Goal: Task Accomplishment & Management: Use online tool/utility

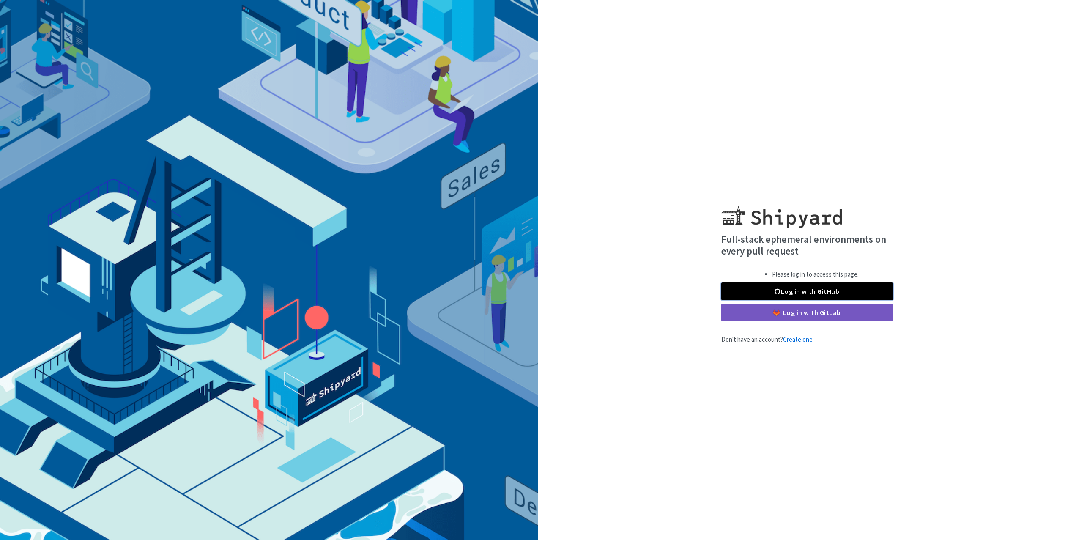
click at [860, 294] on link "Log in with GitHub" at bounding box center [807, 292] width 172 height 18
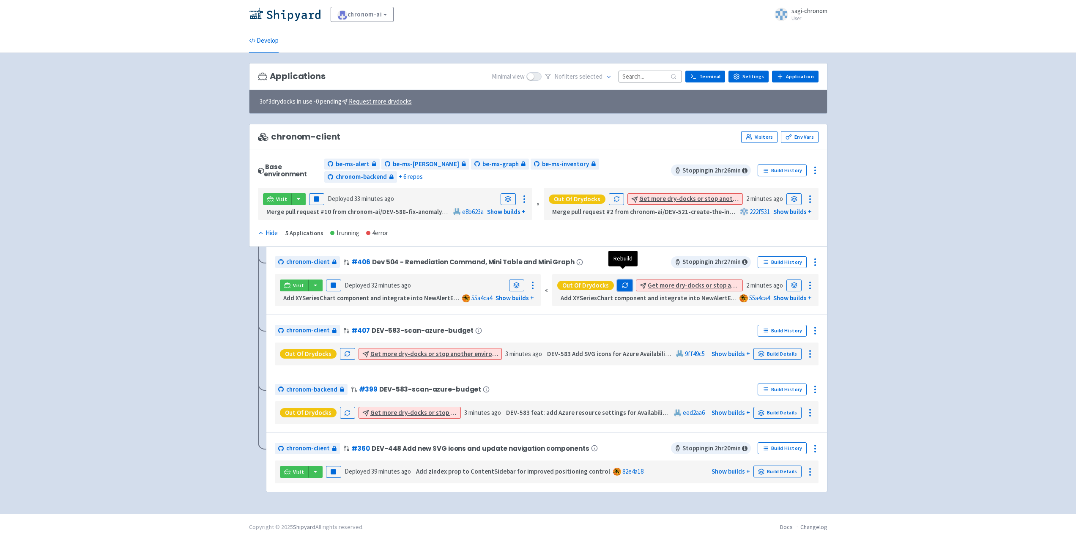
click at [623, 286] on icon "button" at bounding box center [623, 286] width 1 height 1
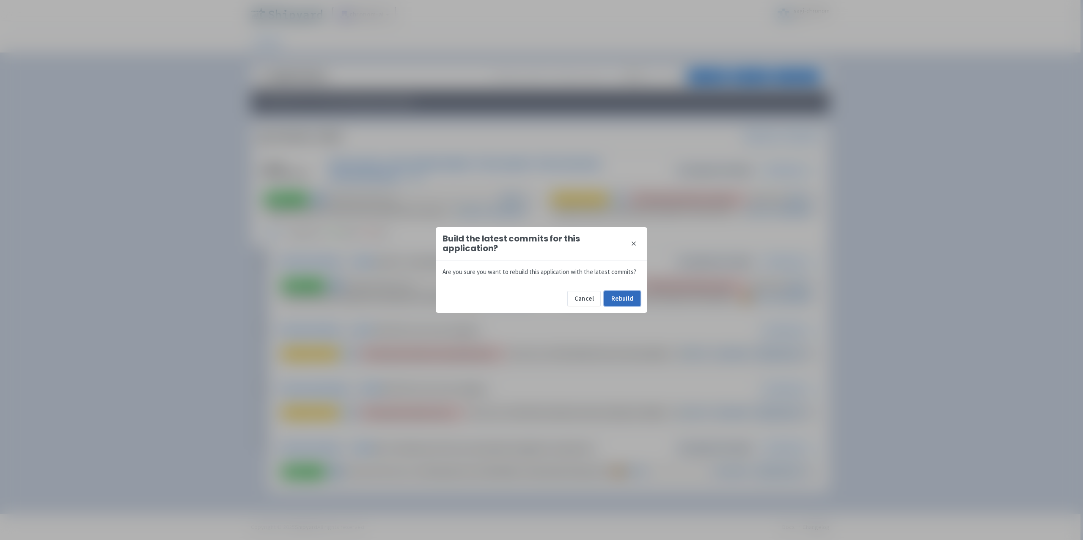
click at [624, 300] on button "Rebuild" at bounding box center [622, 298] width 36 height 15
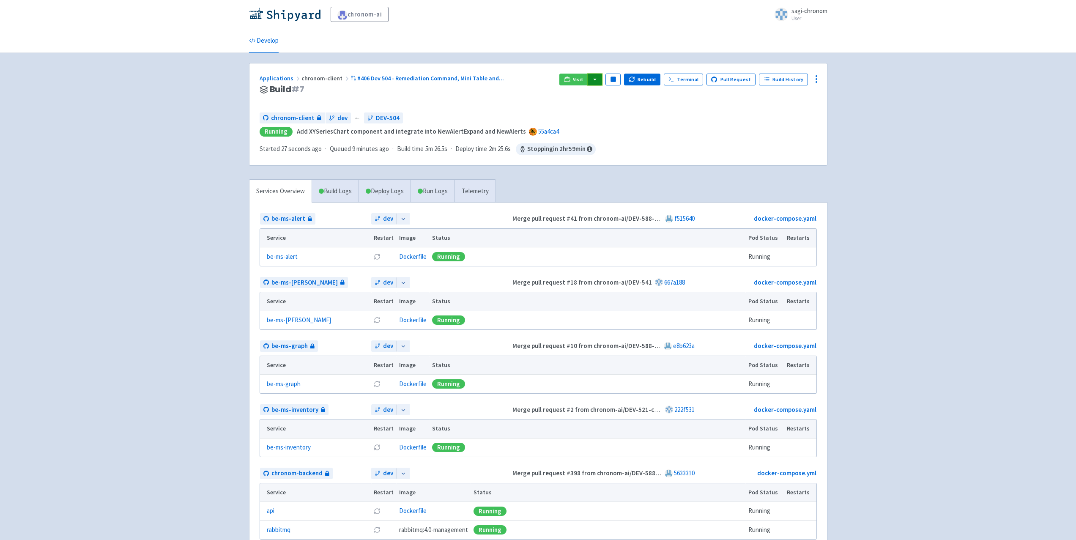
click at [593, 76] on button "button" at bounding box center [595, 80] width 14 height 12
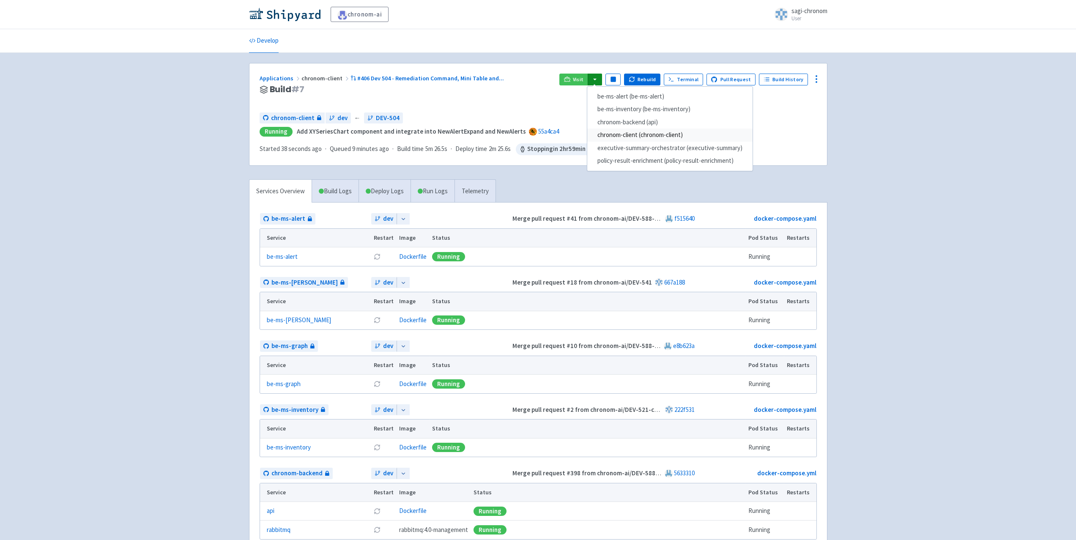
click at [618, 133] on link "chronom-client (chronom-client)" at bounding box center [669, 135] width 165 height 13
